Goal: Check status: Check status

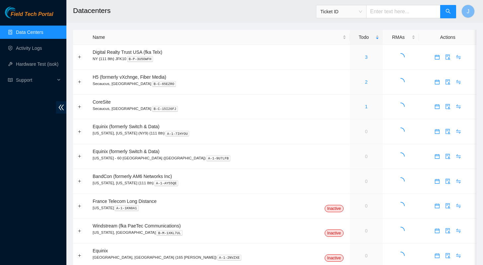
click at [407, 12] on input "text" at bounding box center [403, 11] width 74 height 13
paste input "B-W-13DHOCH"
type input "B-W-13DHOCH"
click at [443, 11] on button "button" at bounding box center [448, 11] width 16 height 13
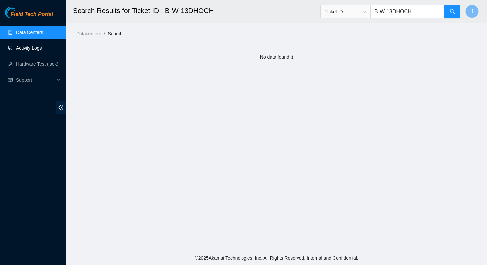
click at [27, 45] on link "Activity Logs" at bounding box center [29, 47] width 26 height 5
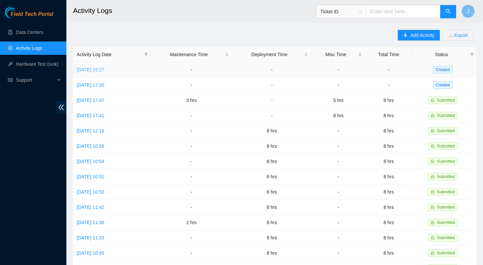
click at [104, 69] on link "[DATE] 15:27" at bounding box center [91, 69] width 28 height 5
